Goal: Task Accomplishment & Management: Manage account settings

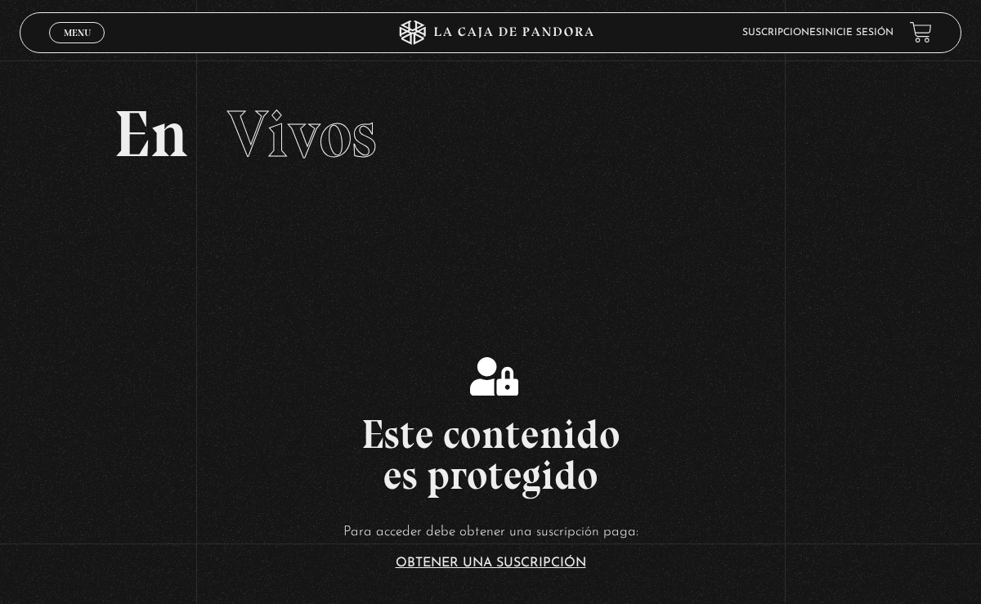
click at [857, 30] on link "Inicie sesión" at bounding box center [858, 33] width 72 height 10
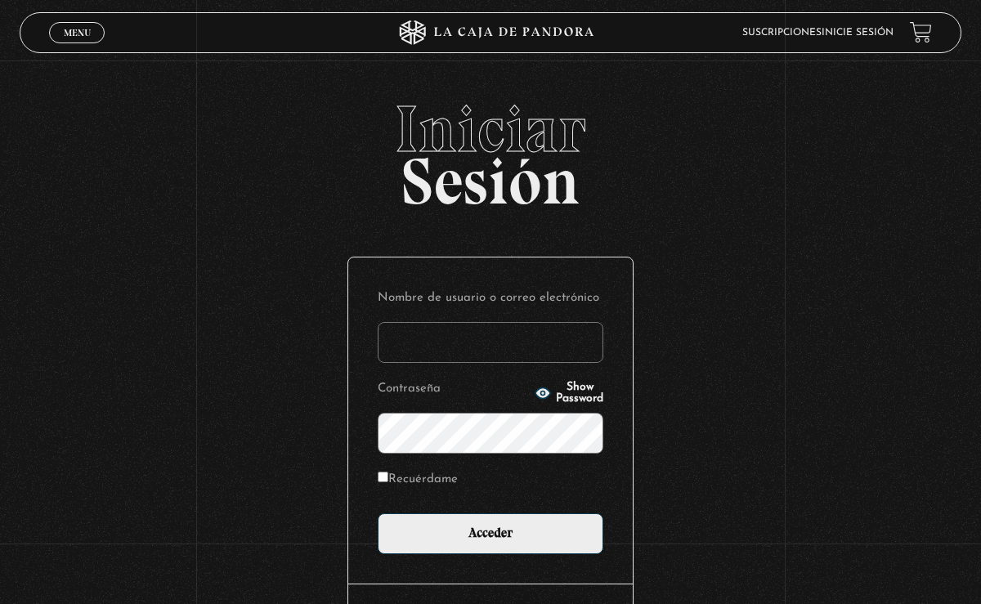
click at [491, 330] on input "Nombre de usuario o correo electrónico" at bounding box center [491, 342] width 226 height 41
type input "[EMAIL_ADDRESS][DOMAIN_NAME]"
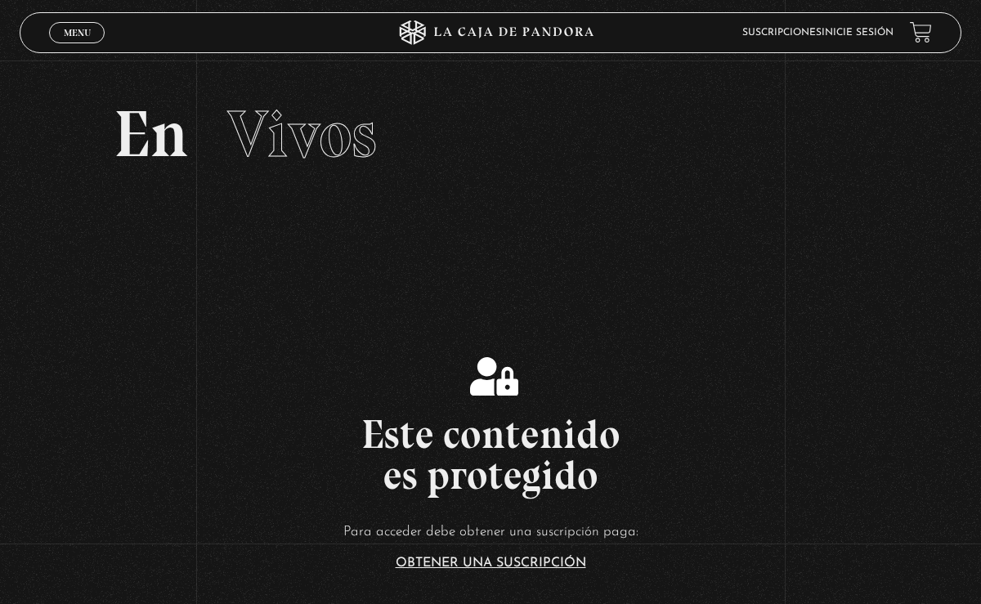
click at [860, 40] on li "Inicie sesión" at bounding box center [858, 32] width 72 height 22
click at [879, 32] on link "Inicie sesión" at bounding box center [858, 33] width 72 height 10
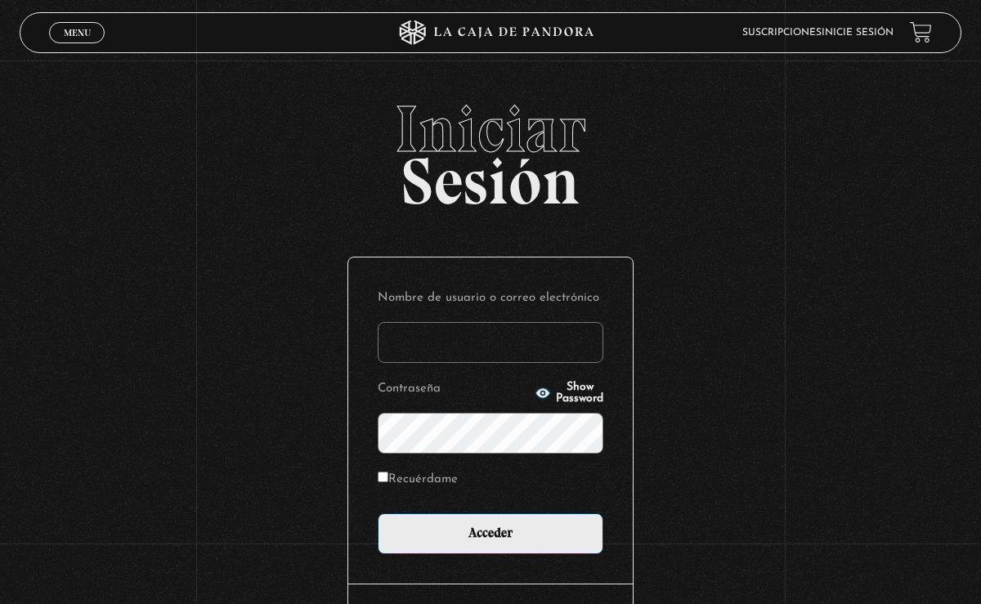
click at [469, 339] on input "Nombre de usuario o correo electrónico" at bounding box center [491, 342] width 226 height 41
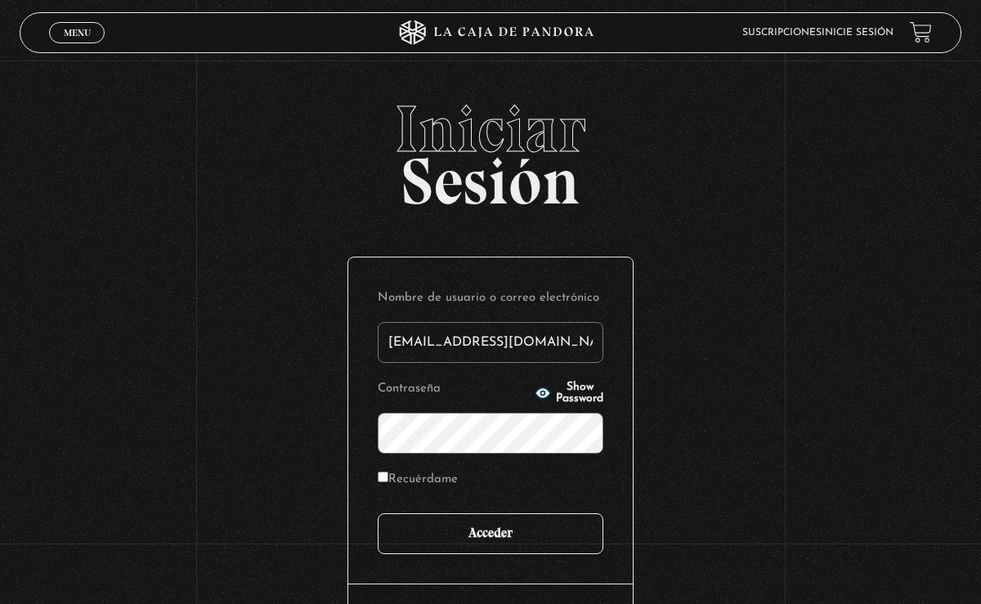
type input "[EMAIL_ADDRESS][DOMAIN_NAME]"
click at [506, 542] on input "Acceder" at bounding box center [491, 534] width 226 height 41
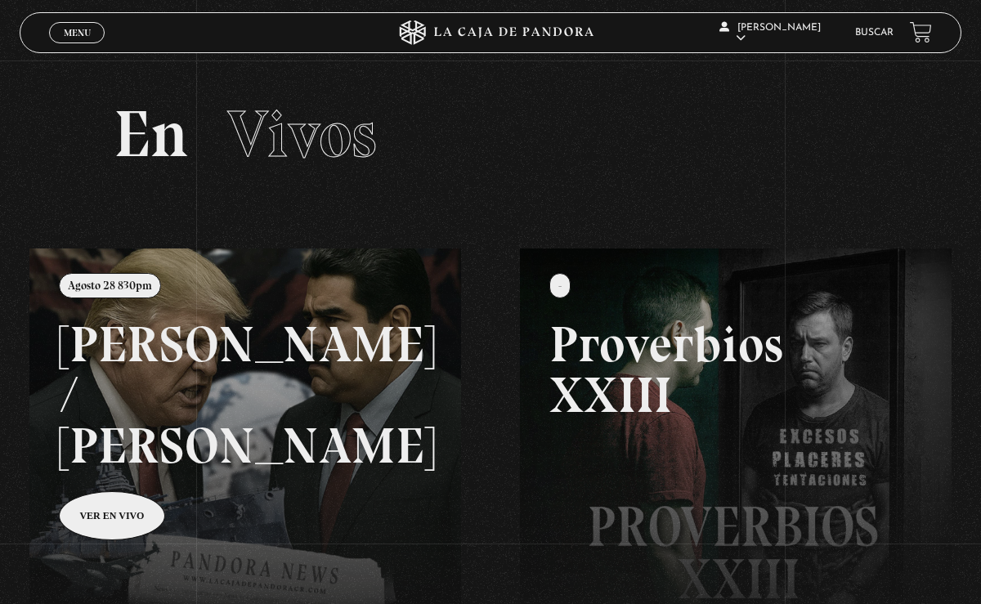
click at [150, 469] on link at bounding box center [519, 551] width 981 height 604
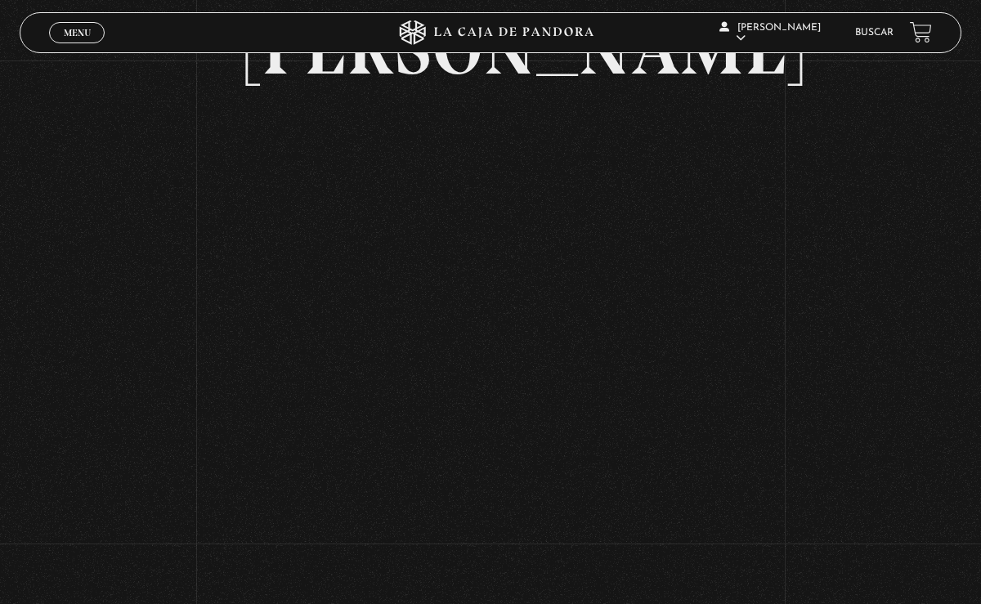
scroll to position [295, 0]
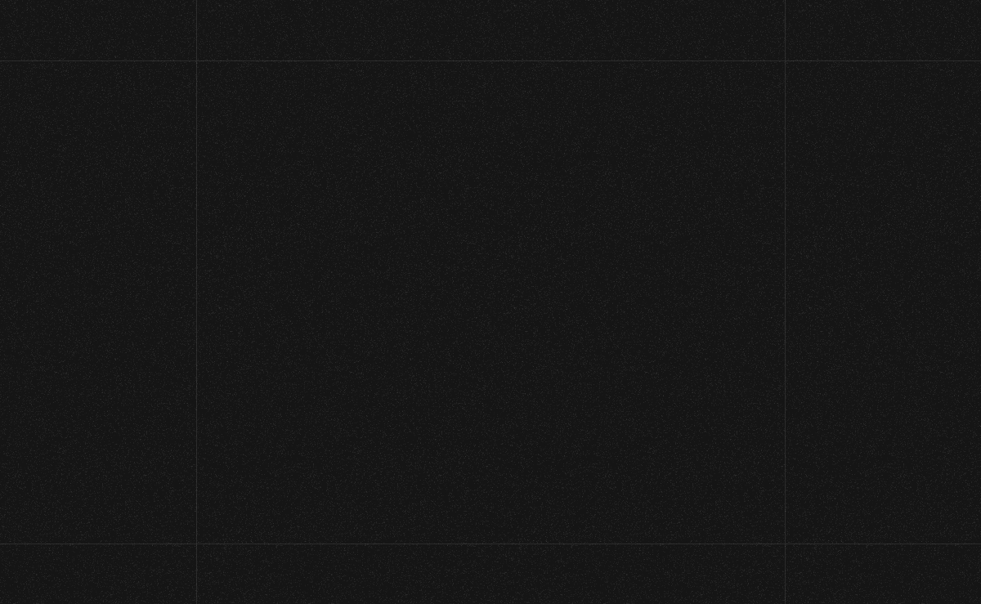
scroll to position [303, 0]
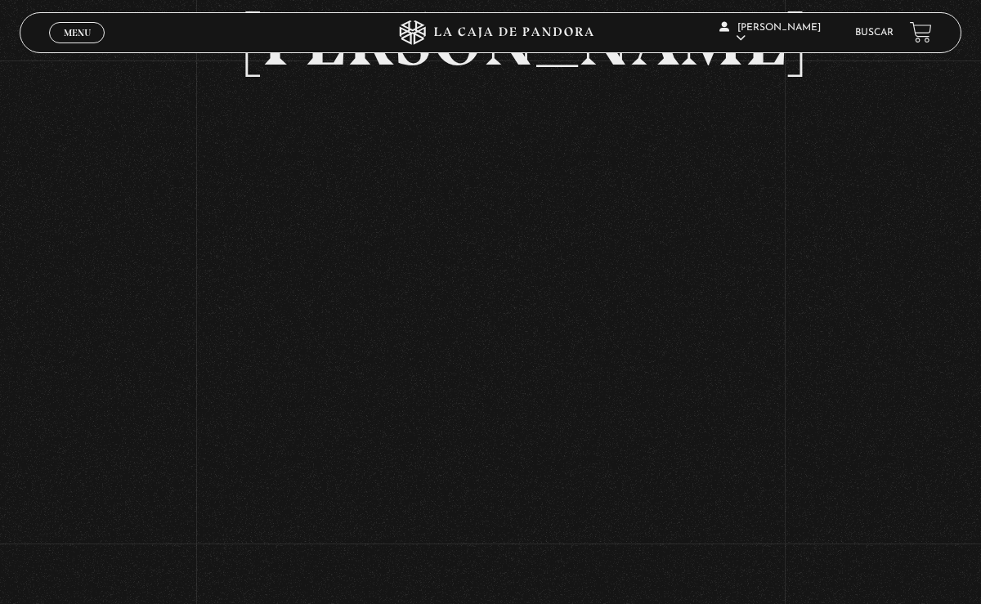
click at [809, 246] on div "Volver [DATE] 830pm [PERSON_NAME] / [GEOGRAPHIC_DATA]" at bounding box center [490, 288] width 981 height 1061
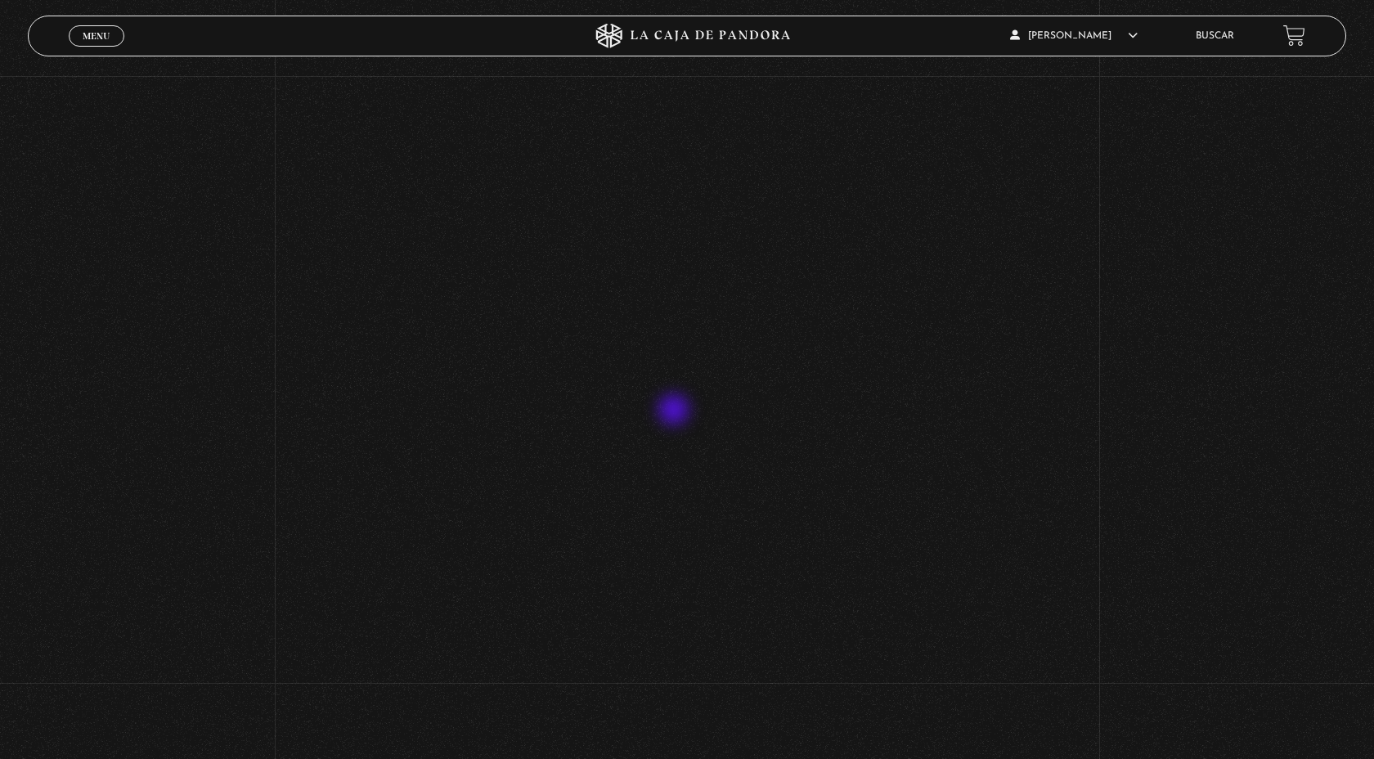
scroll to position [339, 0]
